Goal: Task Accomplishment & Management: Use online tool/utility

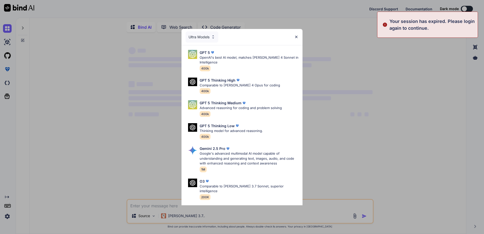
click at [175, 215] on div "Ultra Models GPT 5 OpenAI's best AI model, matches [PERSON_NAME] 4 Sonnet in In…" at bounding box center [242, 117] width 484 height 234
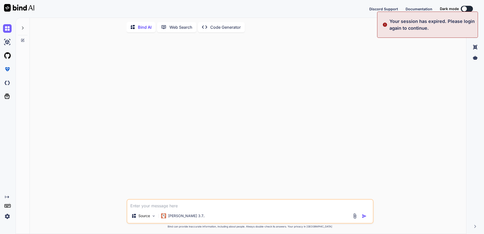
type textarea "x"
click at [6, 216] on img at bounding box center [7, 216] width 9 height 9
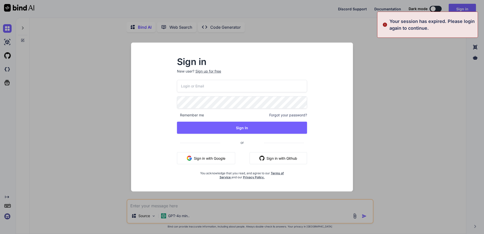
type input "[EMAIL_ADDRESS][DOMAIN_NAME]"
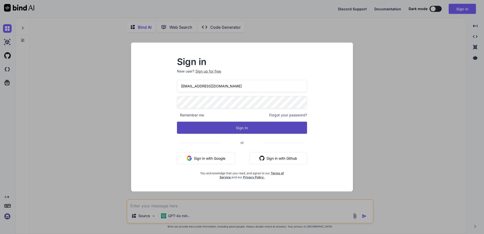
click at [218, 125] on button "Sign In" at bounding box center [242, 128] width 130 height 12
click at [245, 127] on button "Sign In" at bounding box center [242, 128] width 130 height 12
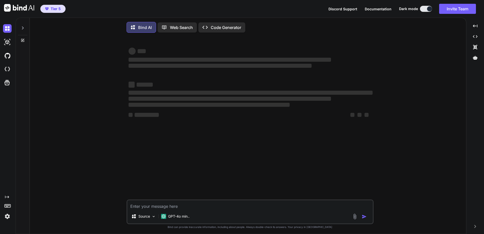
type textarea "x"
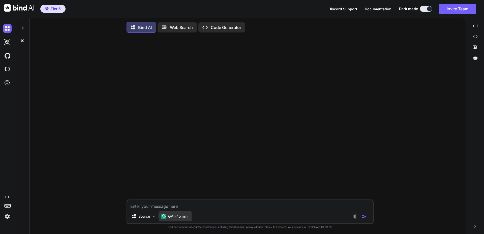
click at [175, 219] on p "GPT-4o min.." at bounding box center [178, 216] width 21 height 5
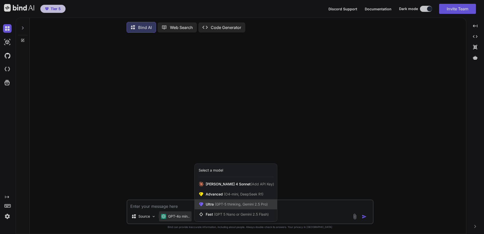
click at [212, 207] on span "Ultra (GPT-5 thinking, Gemini 2.5 Pro)" at bounding box center [237, 204] width 62 height 5
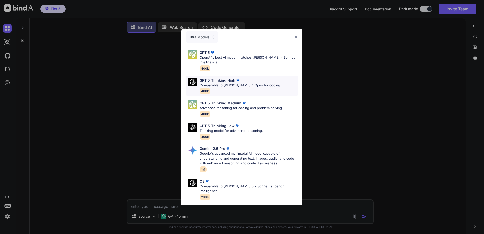
click at [225, 80] on p "GPT 5 Thinking High" at bounding box center [218, 80] width 36 height 5
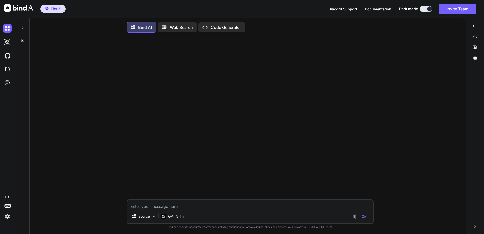
click at [156, 208] on textarea at bounding box center [250, 204] width 246 height 9
click at [179, 221] on div "GPT 5 Thin.." at bounding box center [174, 217] width 31 height 10
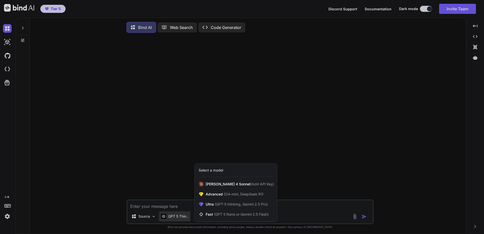
click at [179, 221] on div at bounding box center [242, 117] width 484 height 234
